Goal: Task Accomplishment & Management: Manage account settings

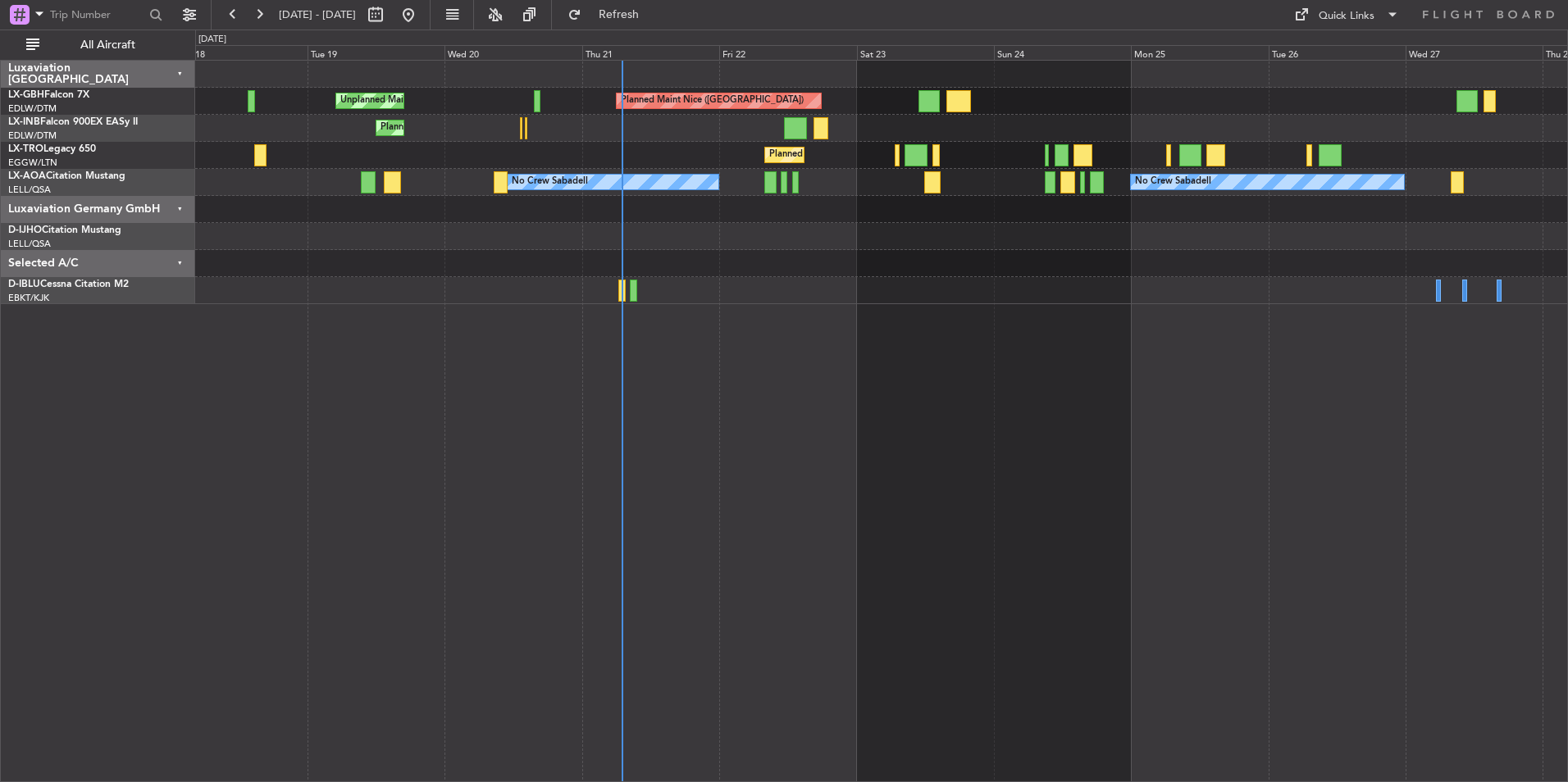
click at [1113, 355] on div "Planned Maint Nice ([GEOGRAPHIC_DATA]) Unplanned Maint [GEOGRAPHIC_DATA] ([GEOG…" at bounding box center [881, 421] width 1373 height 722
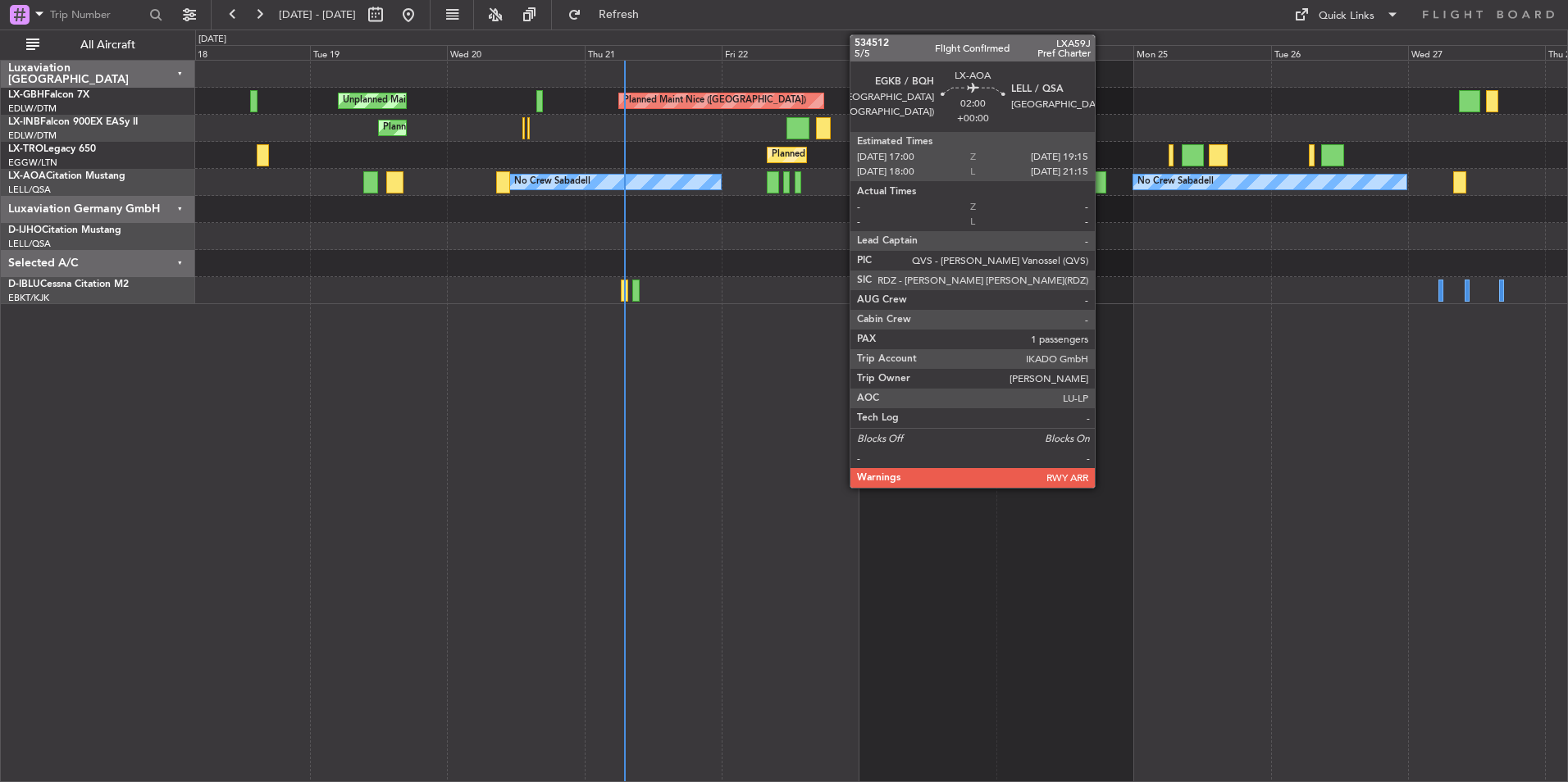
click at [1102, 185] on div at bounding box center [1099, 182] width 13 height 22
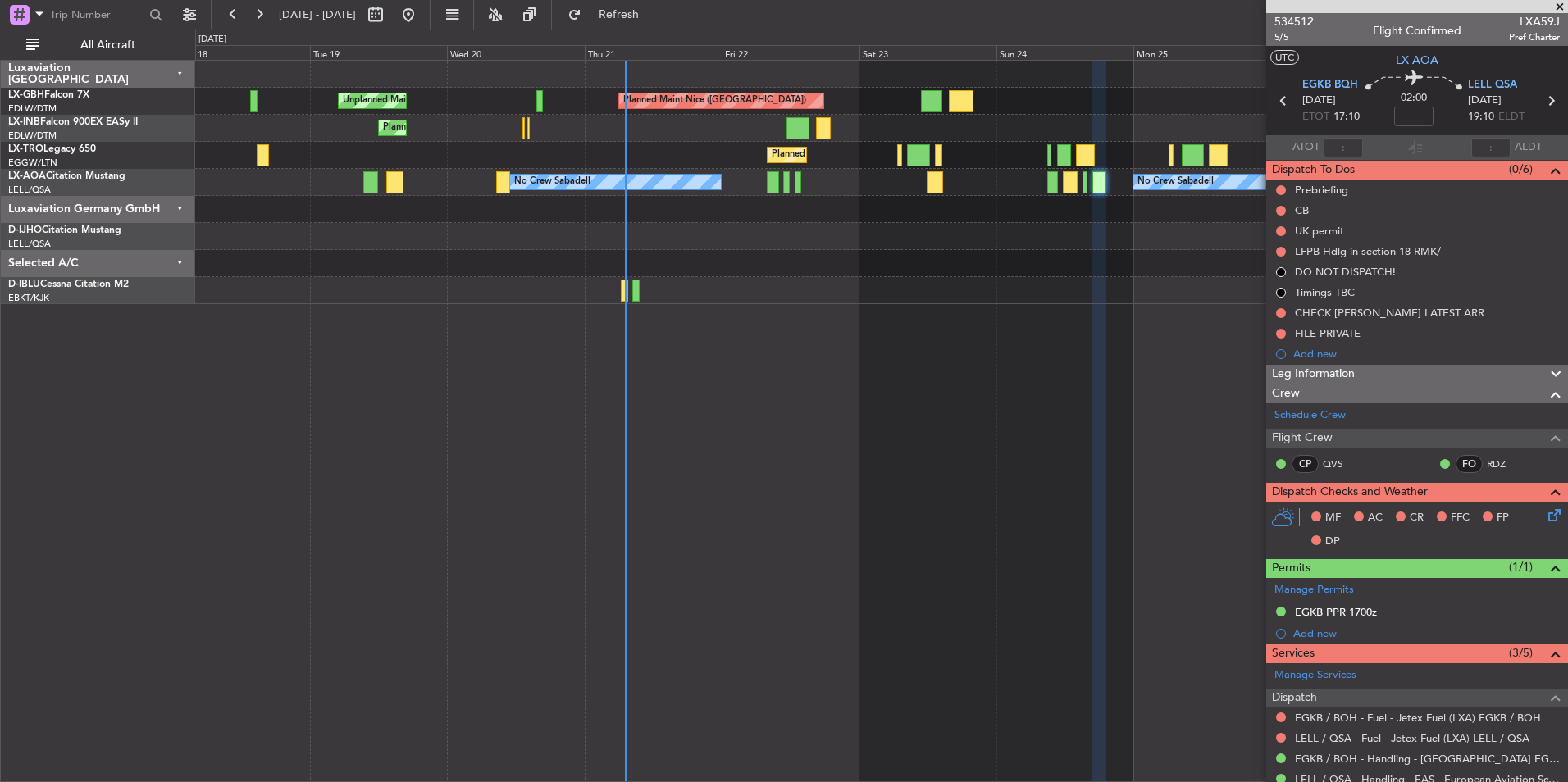
scroll to position [170, 0]
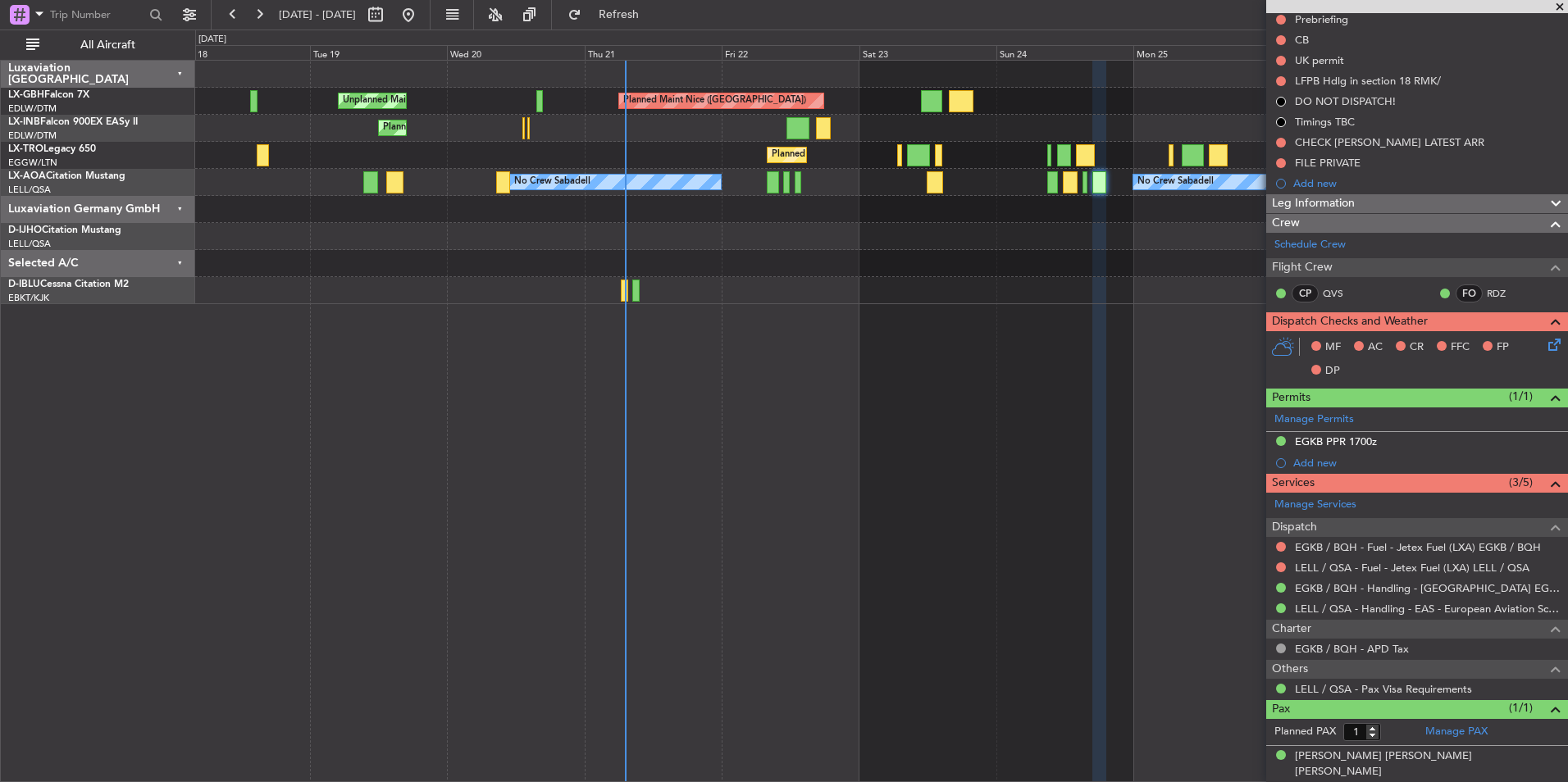
click at [1561, 2] on span at bounding box center [1560, 7] width 17 height 15
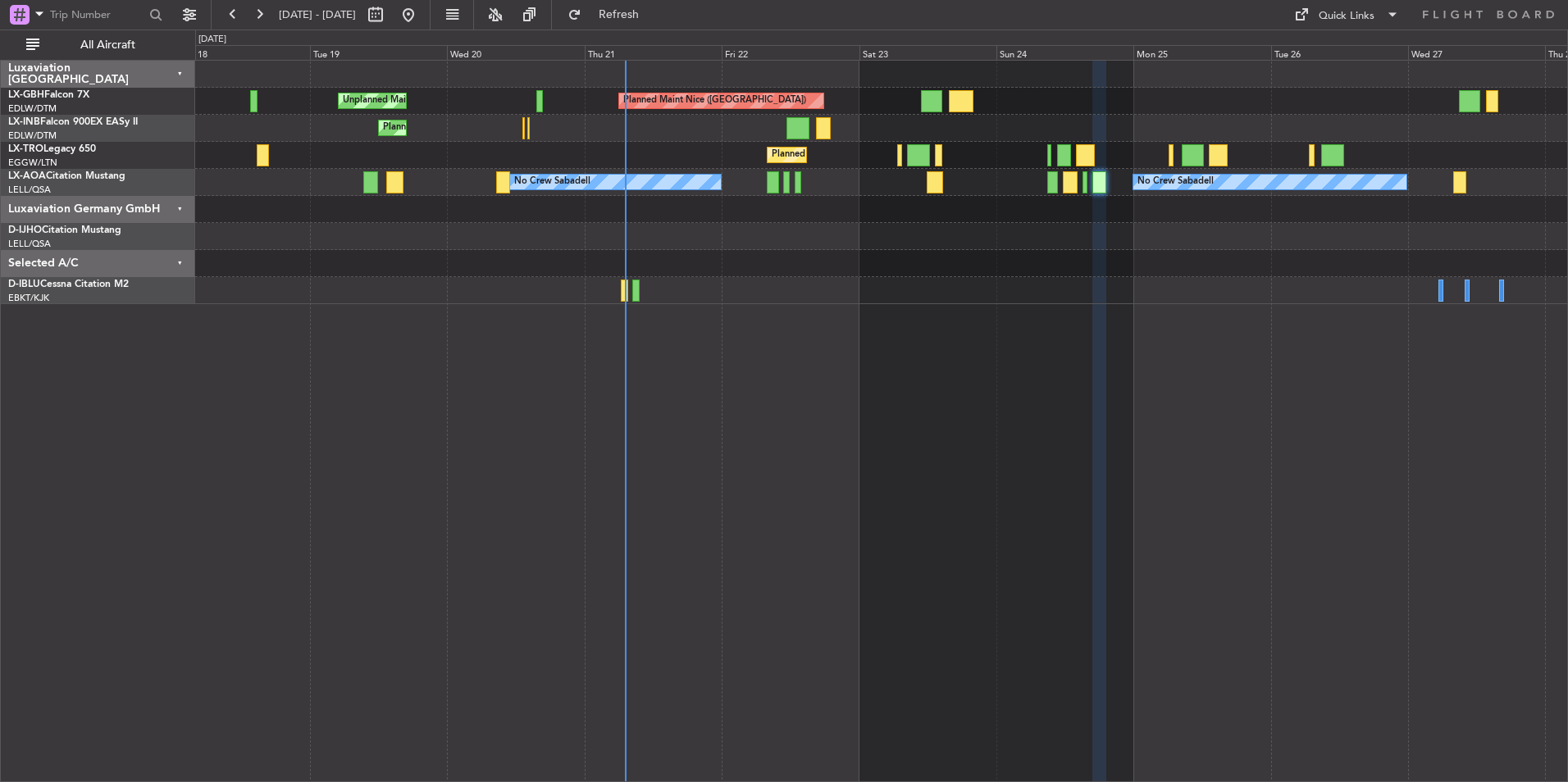
type input "0"
click at [40, 178] on span "[GEOGRAPHIC_DATA]" at bounding box center [58, 174] width 100 height 21
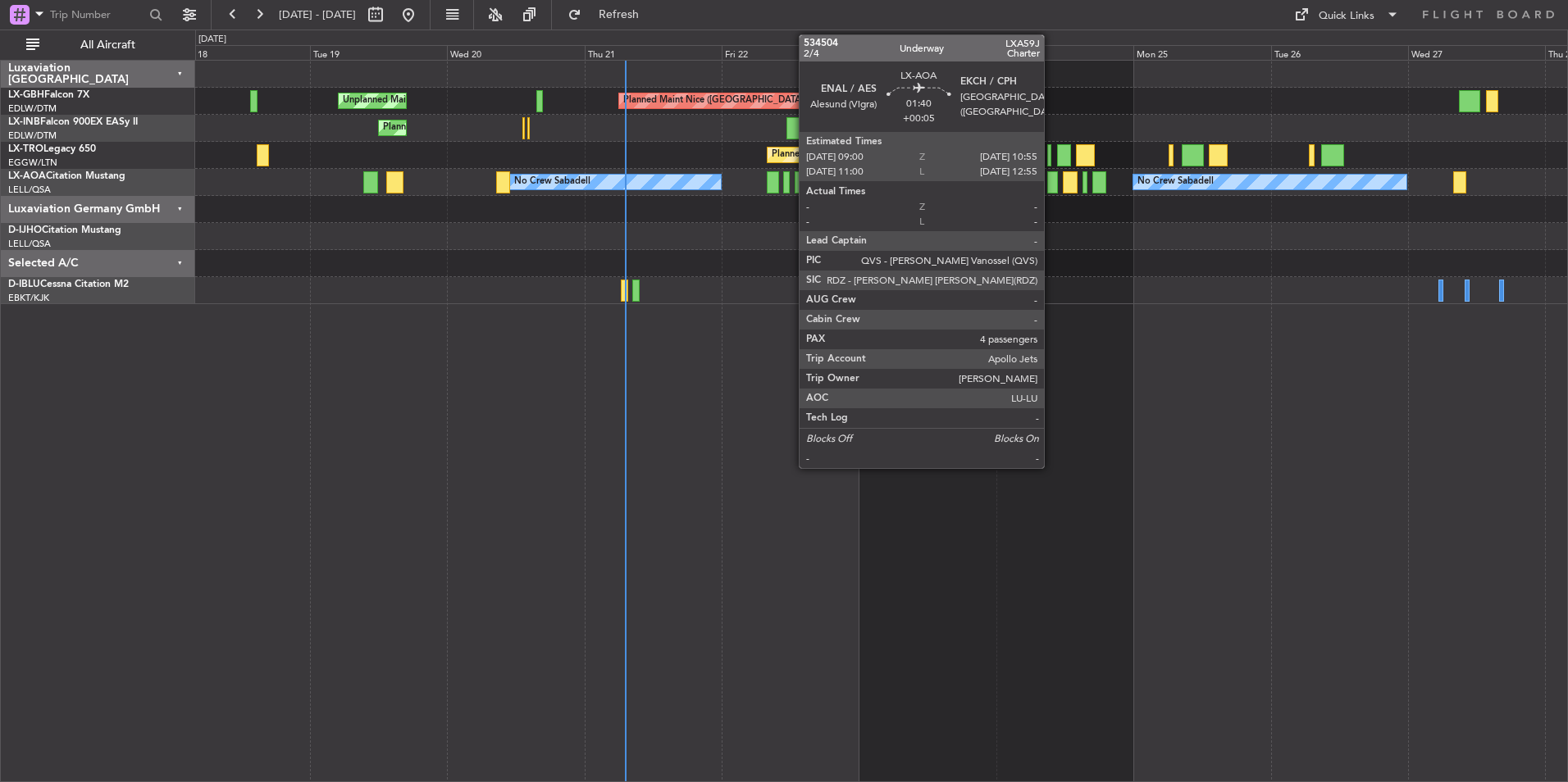
click at [1051, 183] on div at bounding box center [1053, 182] width 12 height 22
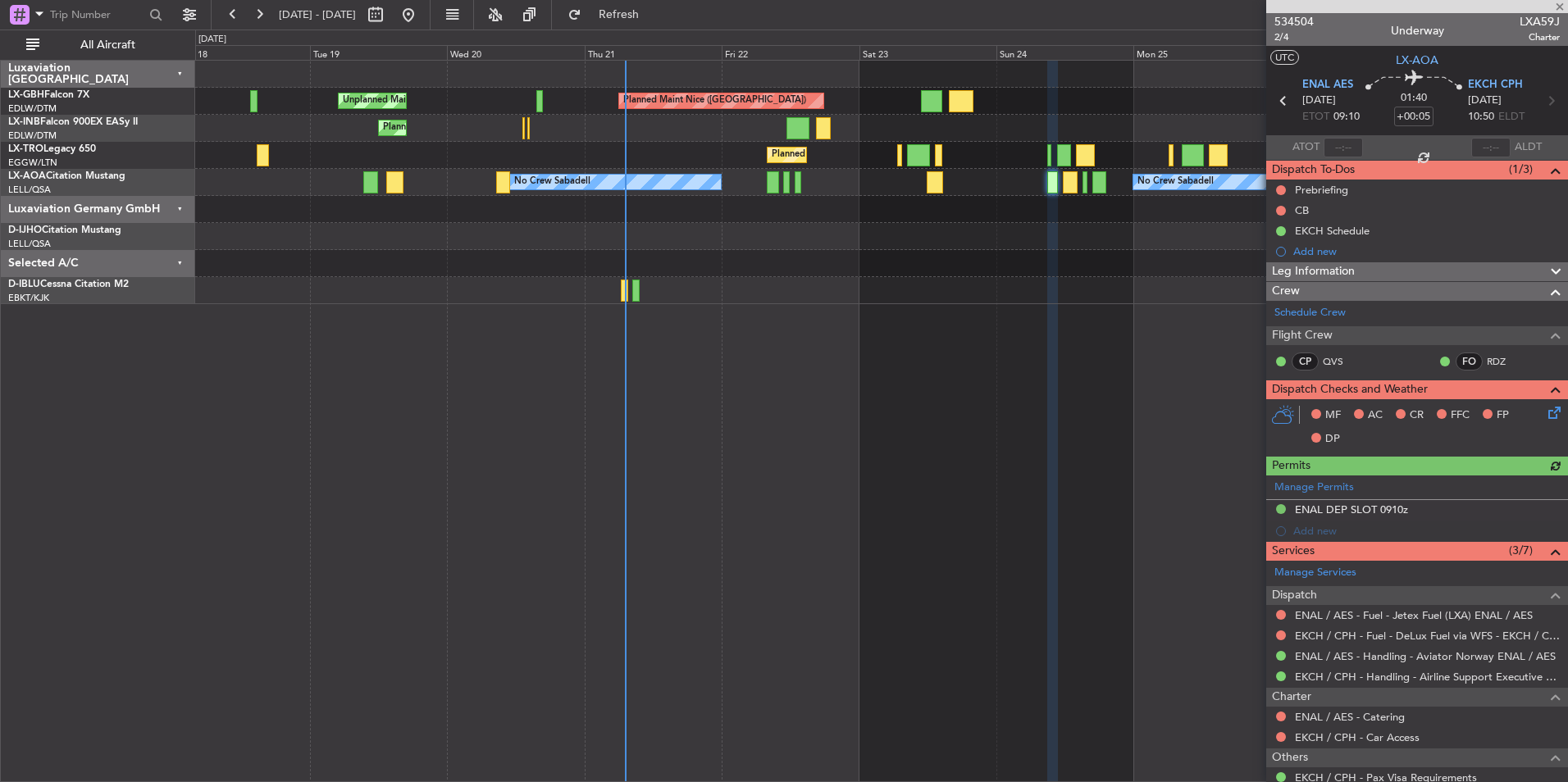
scroll to position [199, 0]
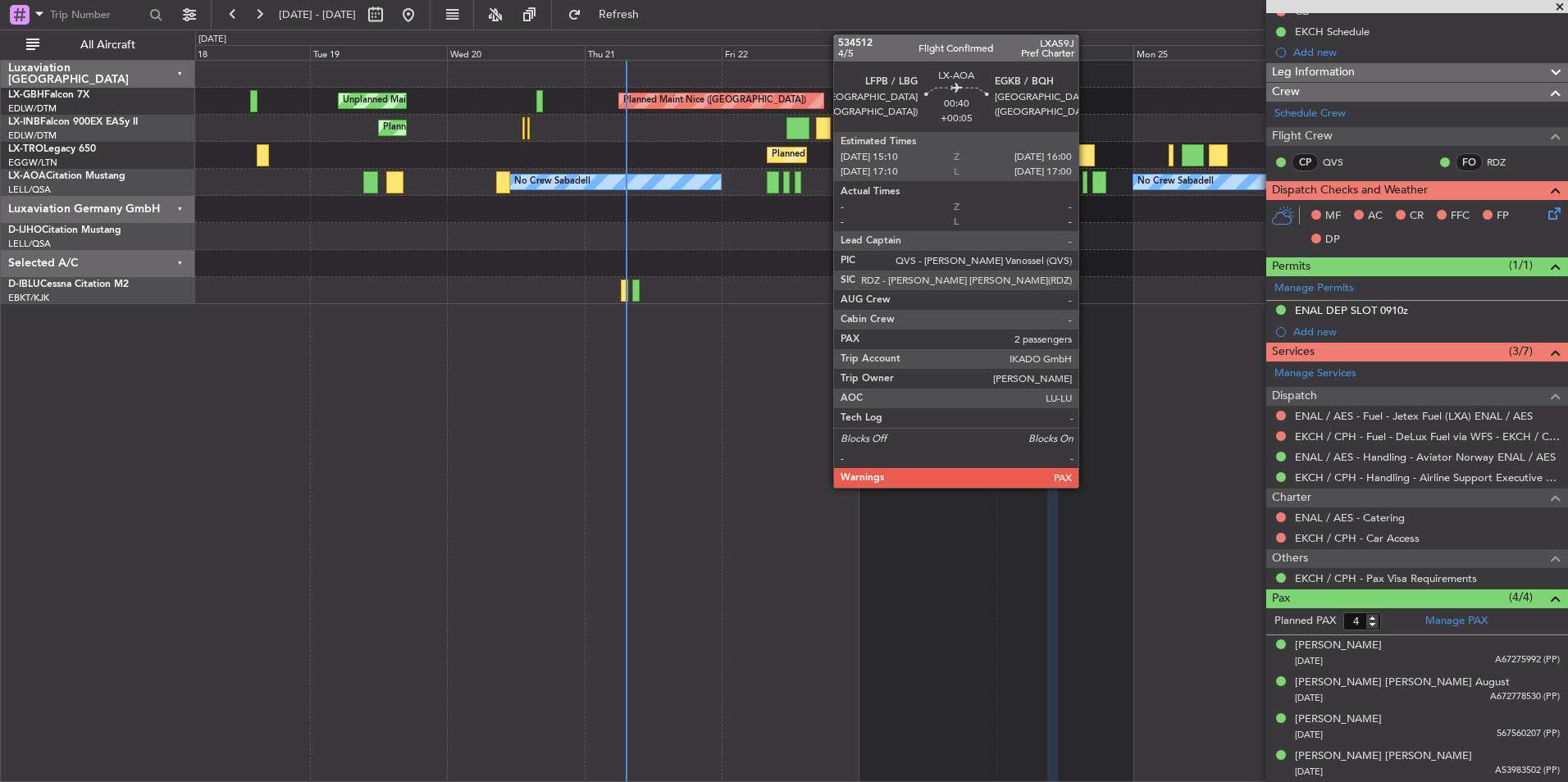
click at [1085, 182] on div at bounding box center [1085, 182] width 5 height 22
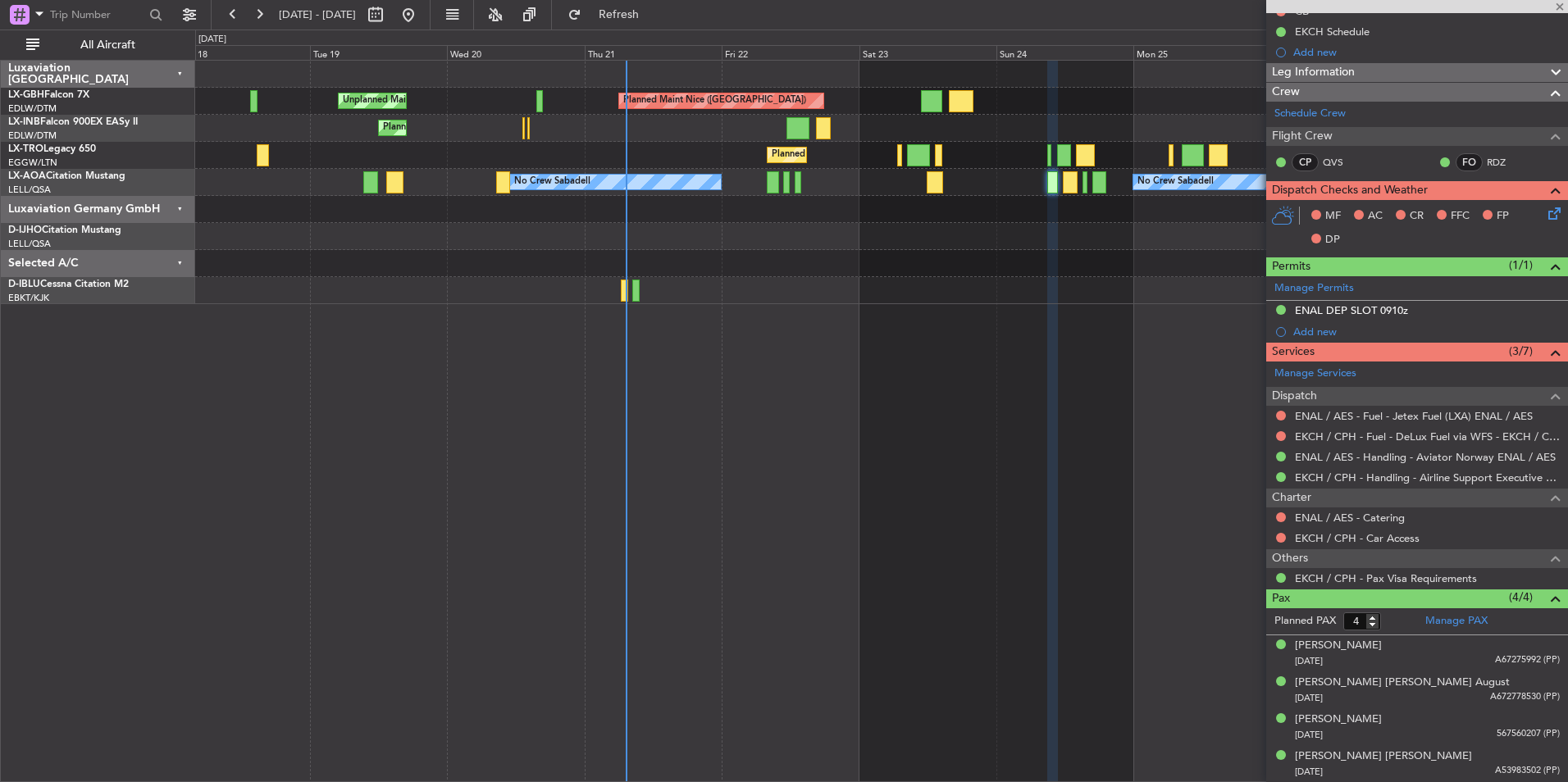
click at [1085, 182] on div at bounding box center [1085, 182] width 5 height 22
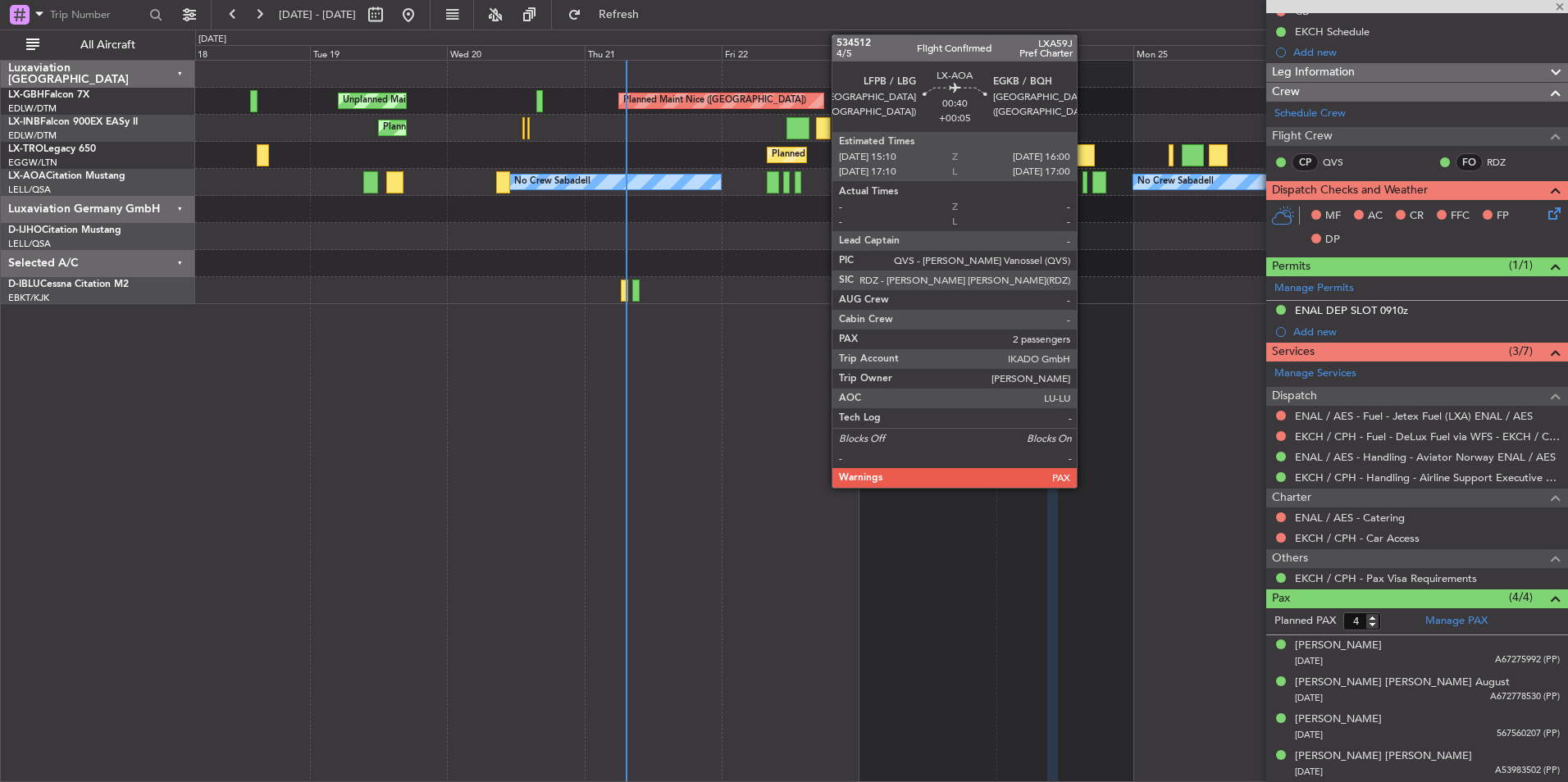
type input "2"
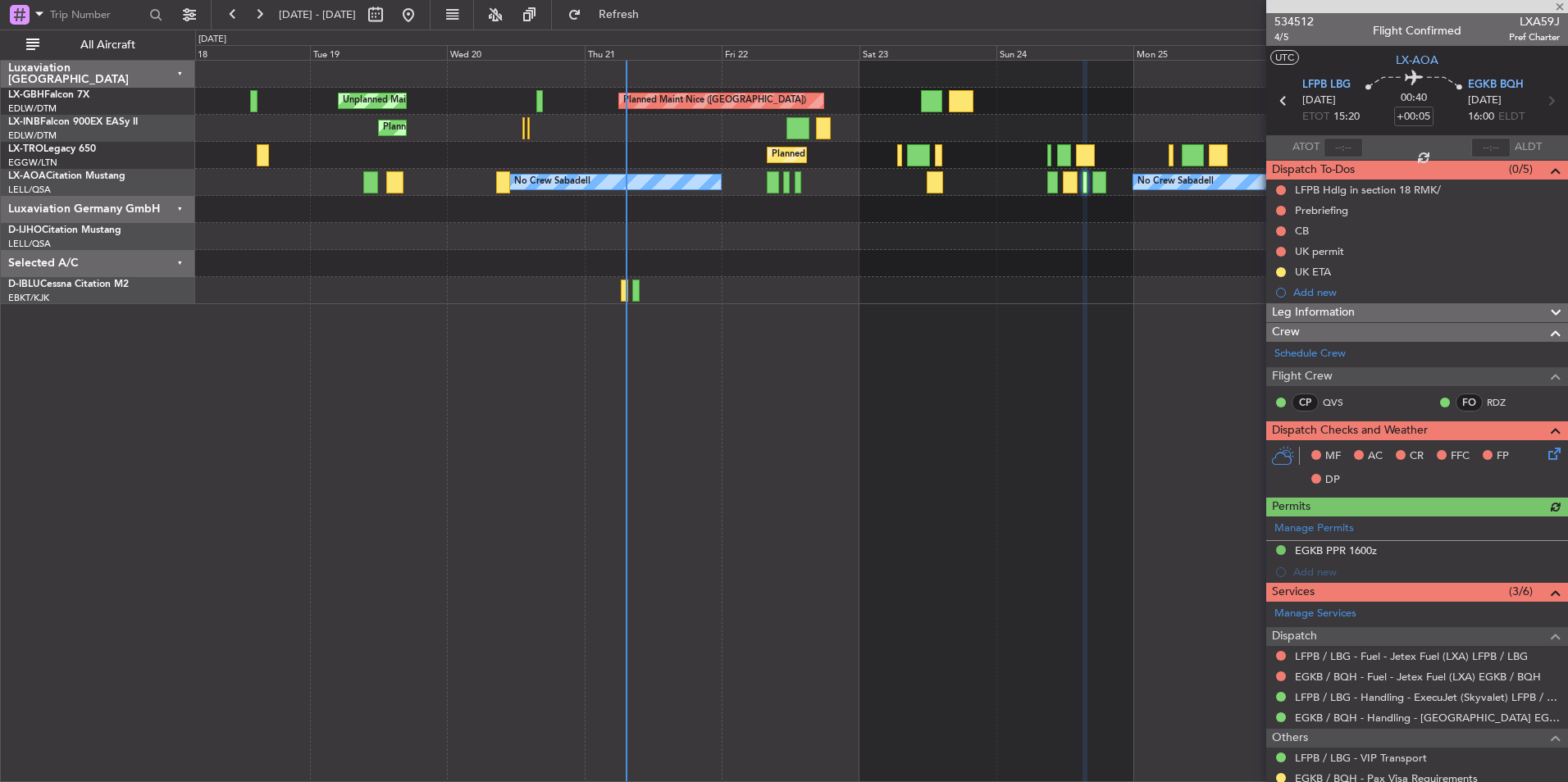
scroll to position [126, 0]
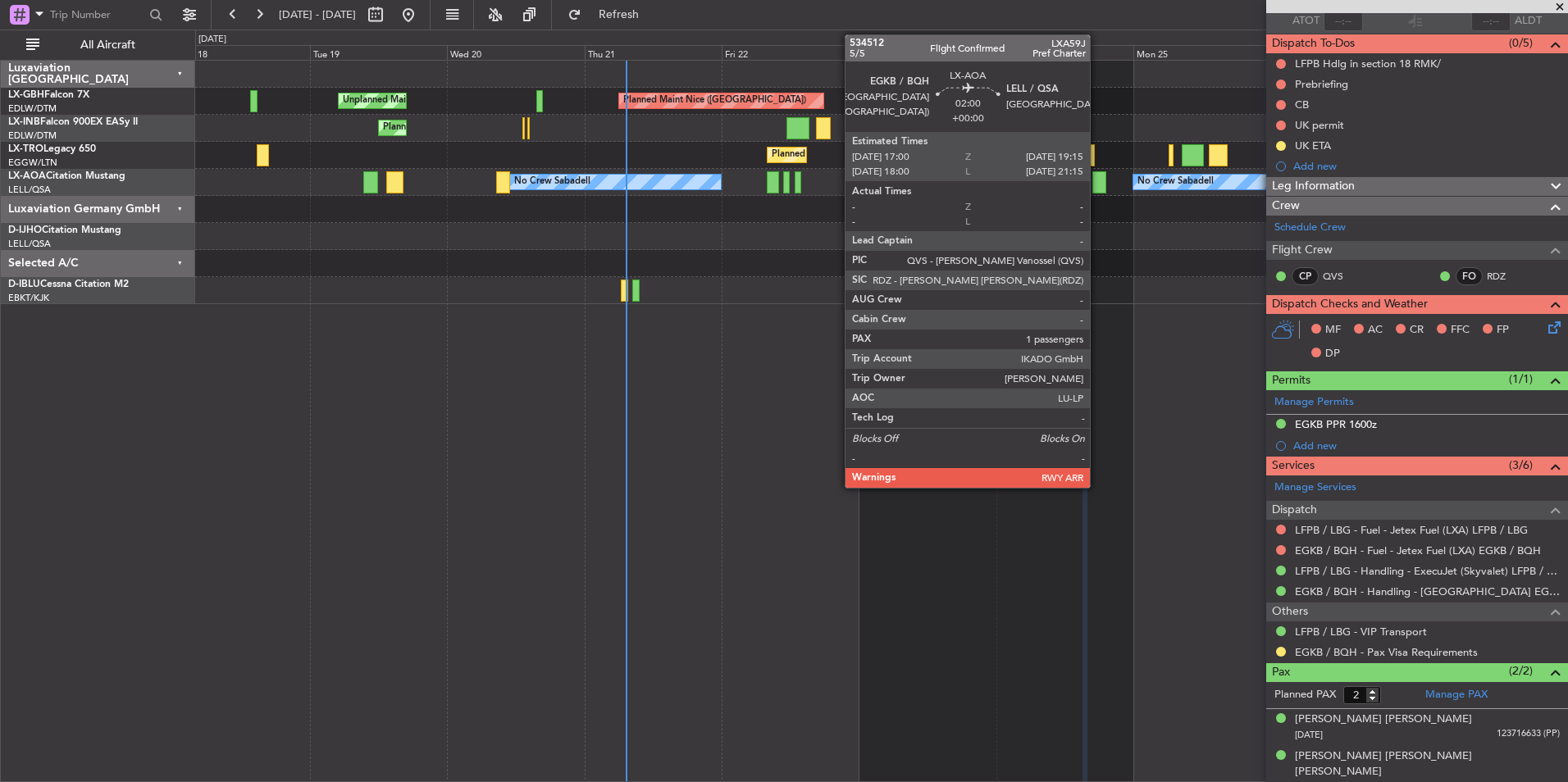
click at [1097, 183] on div at bounding box center [1099, 182] width 13 height 22
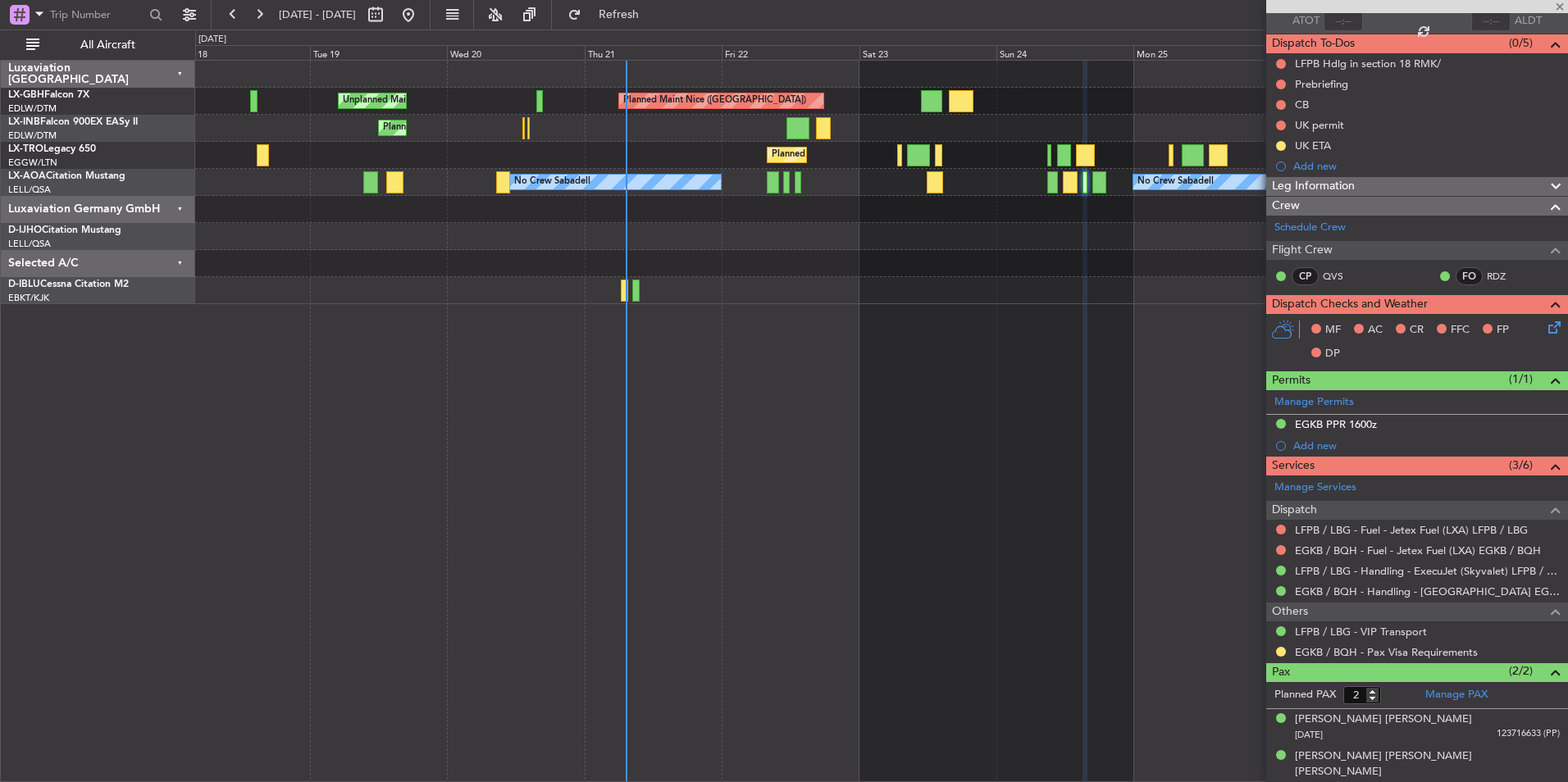
type input "1"
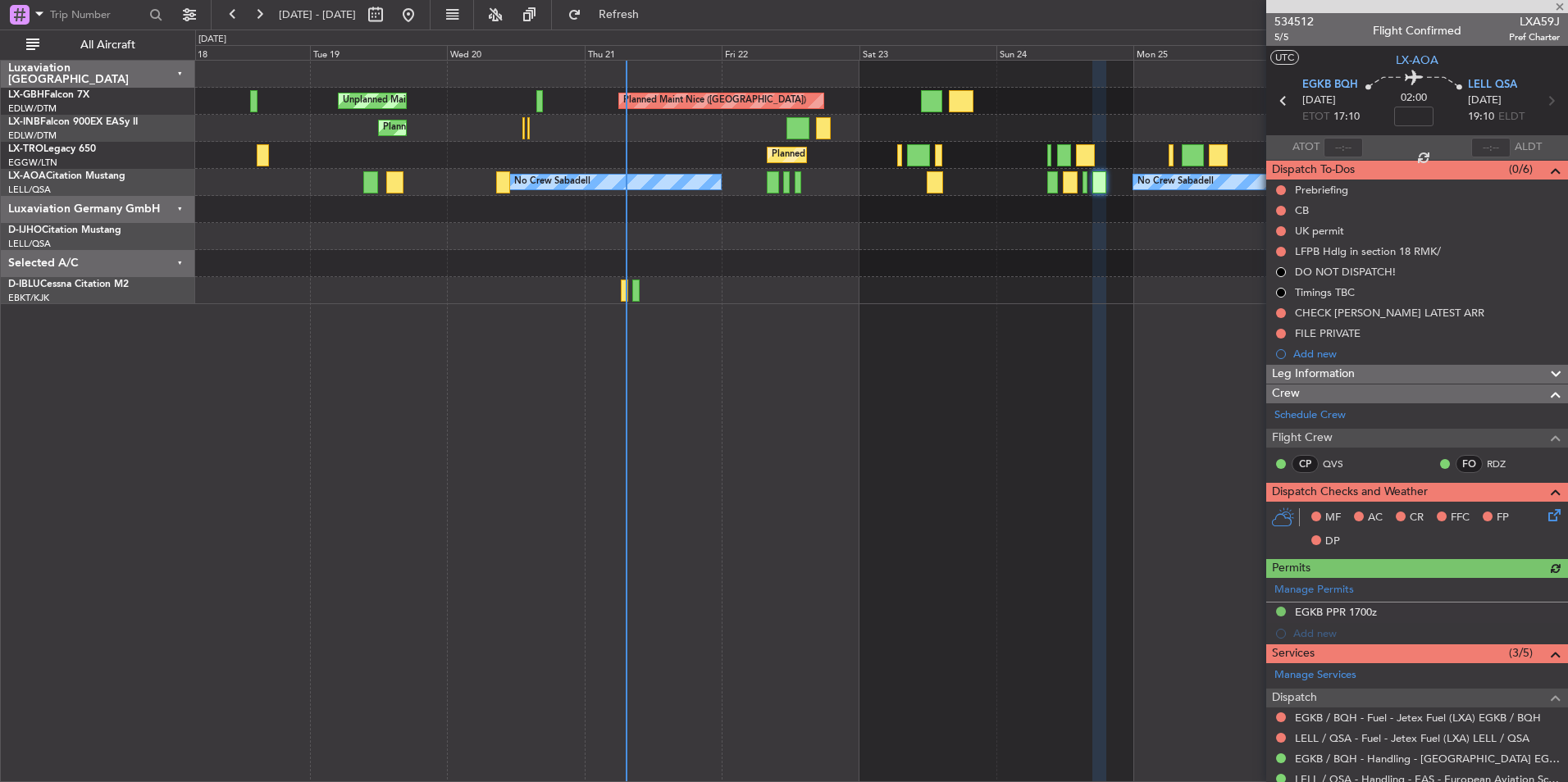
scroll to position [170, 0]
